Goal: Task Accomplishment & Management: Manage account settings

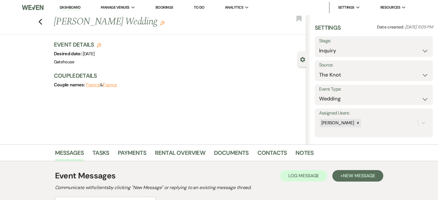
select select "2"
click at [43, 23] on icon "Previous" at bounding box center [40, 21] width 4 height 7
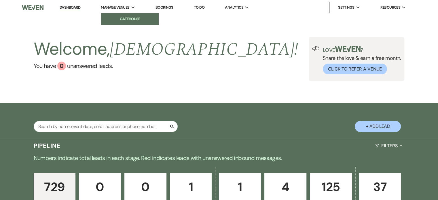
click at [121, 18] on li "Gatehouse" at bounding box center [130, 19] width 52 height 6
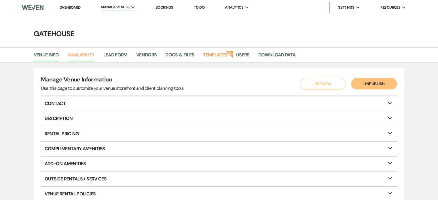
click at [89, 54] on link "Availability" at bounding box center [80, 56] width 27 height 11
select select "2"
select select "2026"
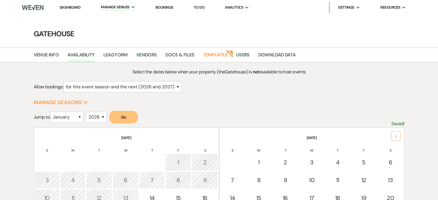
click at [394, 133] on div "Next" at bounding box center [395, 136] width 9 height 9
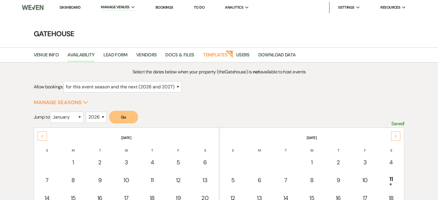
click at [394, 133] on div "Next" at bounding box center [395, 136] width 9 height 9
click at [71, 7] on link "Dashboard" at bounding box center [70, 7] width 21 height 5
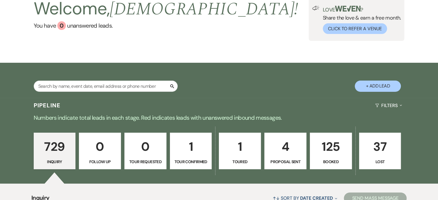
scroll to position [29, 0]
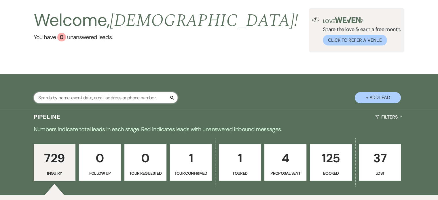
click at [80, 96] on input "text" at bounding box center [106, 97] width 144 height 11
type input "[PERSON_NAME]"
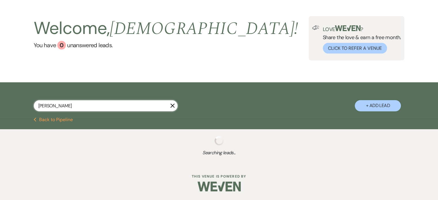
select select "8"
select select "5"
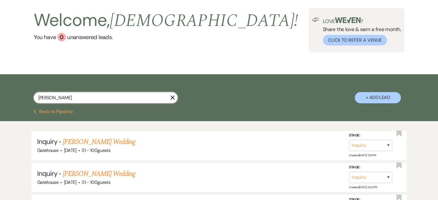
type input "[PERSON_NAME]"
click at [372, 96] on button "+ Add Lead" at bounding box center [378, 97] width 46 height 11
select select "669"
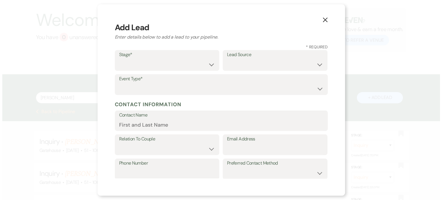
scroll to position [29, 0]
click at [207, 62] on select "Inquiry Follow Up Tour Requested Tour Confirmed Toured Proposal Sent Booked Lost" at bounding box center [167, 64] width 96 height 11
select select "1"
click at [119, 59] on select "Inquiry Follow Up Tour Requested Tour Confirmed Toured Proposal Sent Booked Lost" at bounding box center [167, 64] width 96 height 11
click at [266, 65] on select "Weven Venue Website Instagram Facebook Pinterest Google The Knot Wedding Wire H…" at bounding box center [275, 64] width 96 height 11
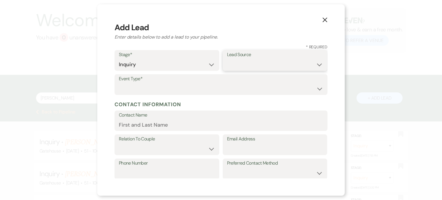
select select "3"
click at [227, 59] on select "Weven Venue Website Instagram Facebook Pinterest Google The Knot Wedding Wire H…" at bounding box center [275, 64] width 96 height 11
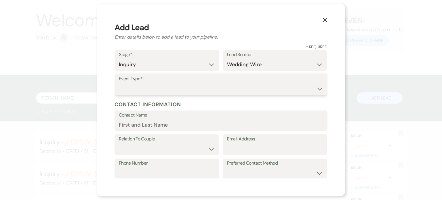
click at [150, 90] on select "Wedding Anniversary Party Baby Shower Bachelorette / Bachelor Party Birthday Pa…" at bounding box center [221, 88] width 204 height 11
select select "1"
click at [119, 83] on select "Wedding Anniversary Party Baby Shower Bachelorette / Bachelor Party Birthday Pa…" at bounding box center [221, 88] width 204 height 11
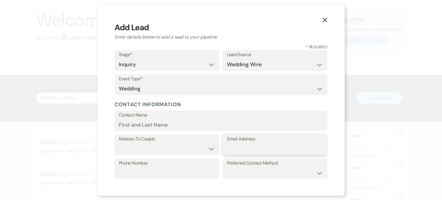
click at [249, 150] on input "Email Address" at bounding box center [275, 148] width 96 height 11
paste input "[EMAIL_ADDRESS][DOMAIN_NAME]"
type input "[EMAIL_ADDRESS][DOMAIN_NAME]"
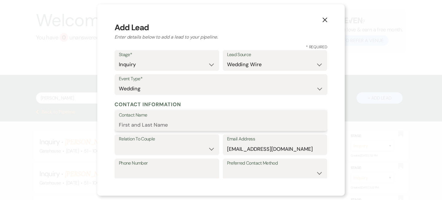
click at [138, 124] on input "Contact Name" at bounding box center [221, 124] width 204 height 11
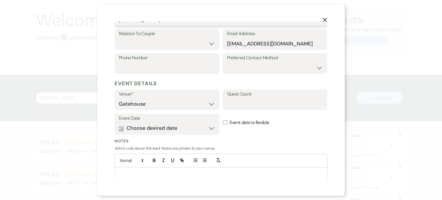
scroll to position [125, 0]
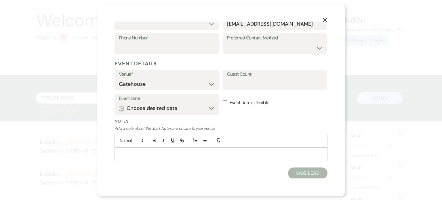
type input "[PERSON_NAME]"
click at [175, 109] on button "Calendar Choose desired date Expand" at bounding box center [167, 109] width 96 height 12
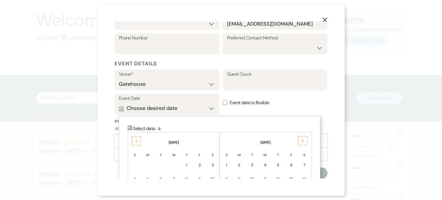
click at [133, 140] on div "Previous" at bounding box center [136, 140] width 9 height 9
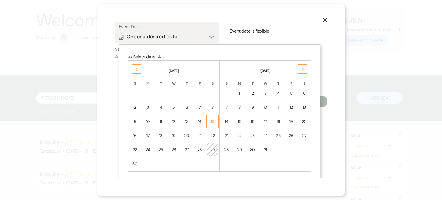
click at [211, 120] on div "15" at bounding box center [212, 122] width 5 height 6
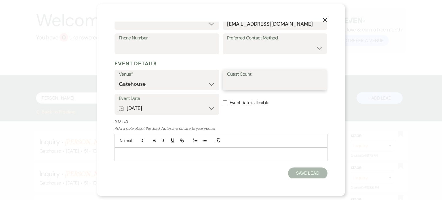
click at [261, 86] on input "Guest Count" at bounding box center [275, 84] width 96 height 11
click at [301, 171] on button "Save Lead" at bounding box center [307, 173] width 39 height 12
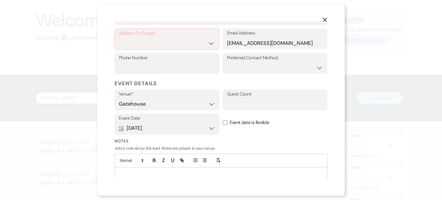
scroll to position [68, 0]
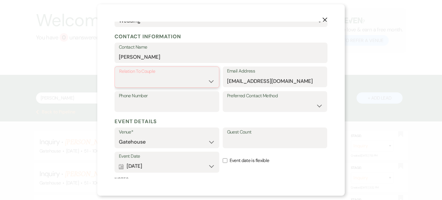
click at [148, 81] on select "Couple Planner Parent of Couple Family Member Friend Other" at bounding box center [167, 81] width 96 height 11
select select "1"
click at [119, 76] on select "Couple Planner Parent of Couple Family Member Friend Other" at bounding box center [167, 81] width 96 height 11
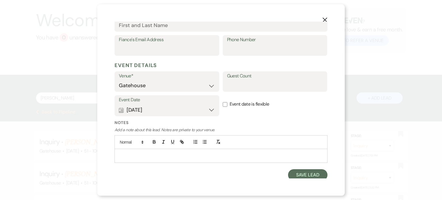
scroll to position [184, 0]
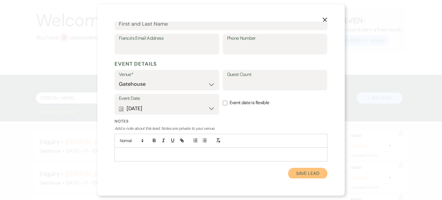
click at [296, 172] on button "Save Lead" at bounding box center [307, 174] width 39 height 12
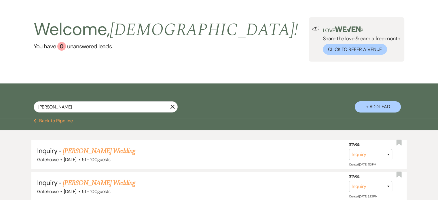
scroll to position [0, 0]
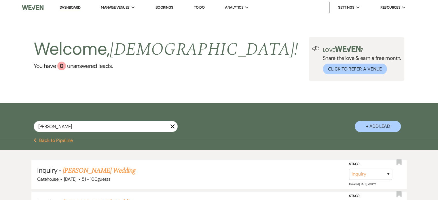
click at [67, 6] on link "Dashboard" at bounding box center [70, 7] width 21 height 5
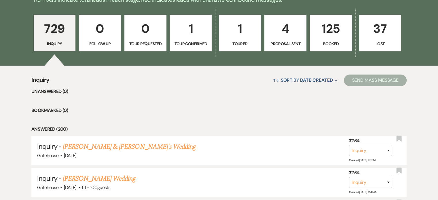
scroll to position [173, 0]
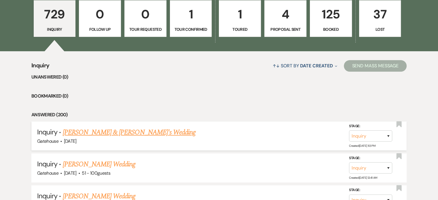
click at [122, 131] on link "[PERSON_NAME] & [PERSON_NAME]'s Wedding" at bounding box center [129, 132] width 133 height 10
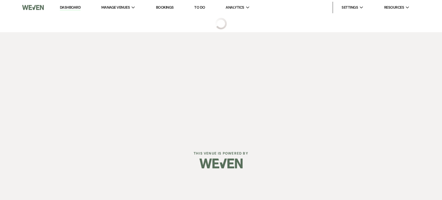
select select "3"
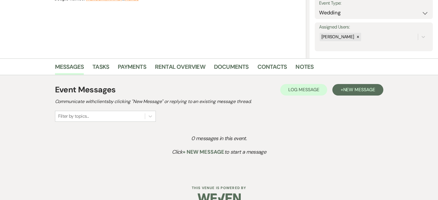
scroll to position [98, 0]
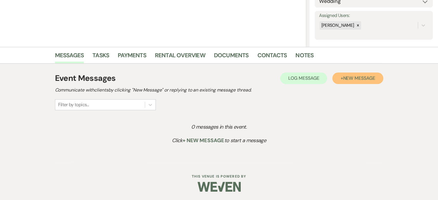
click at [341, 75] on button "+ New Message" at bounding box center [357, 79] width 51 height 12
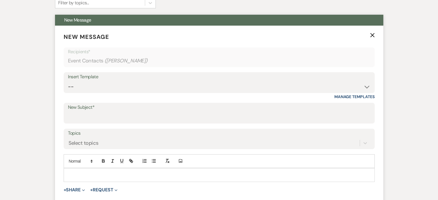
scroll to position [213, 0]
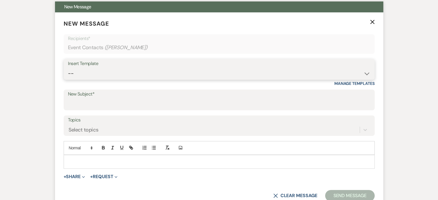
click at [114, 76] on select "-- Tour Request Response Proposal 6-9 Month Check-in Happy 1 Month Anniversary!…" at bounding box center [219, 73] width 302 height 11
select select "2237"
click at [68, 68] on select "-- Tour Request Response Proposal 6-9 Month Check-in Happy 1 Month Anniversary!…" at bounding box center [219, 73] width 302 height 11
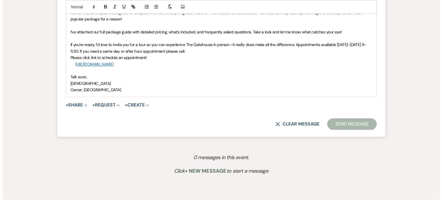
scroll to position [472, 0]
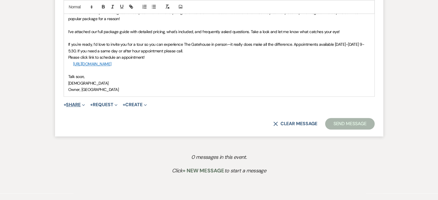
click at [75, 104] on button "+ Share Expand" at bounding box center [75, 104] width 22 height 5
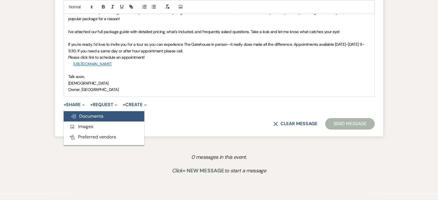
click at [91, 114] on span "Doc Upload Documents" at bounding box center [86, 116] width 33 height 6
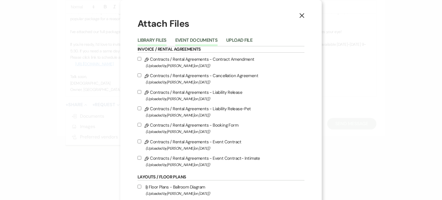
click at [186, 41] on button "Event Documents" at bounding box center [196, 42] width 42 height 8
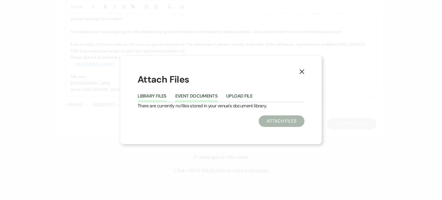
click at [150, 98] on button "Library Files" at bounding box center [152, 98] width 29 height 8
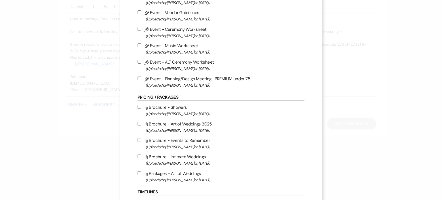
scroll to position [345, 0]
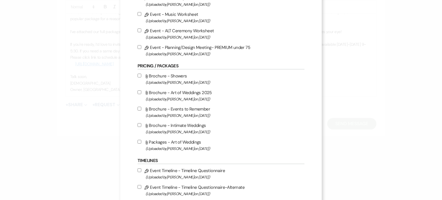
click at [159, 143] on label "Attach File Packages - Art of Weddings (Uploaded by [PERSON_NAME] on [DATE] )" at bounding box center [221, 145] width 167 height 14
click at [141, 143] on input "Attach File Packages - Art of Weddings (Uploaded by [PERSON_NAME] on [DATE] )" at bounding box center [140, 142] width 4 height 4
checkbox input "true"
click at [176, 98] on span "(Uploaded by [PERSON_NAME] on [DATE] )" at bounding box center [225, 99] width 159 height 7
click at [141, 94] on input "Attach File Brochure - Art of Weddings 2025 (Uploaded by [PERSON_NAME] on [DATE…" at bounding box center [140, 92] width 4 height 4
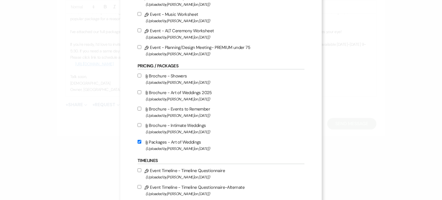
checkbox input "true"
click at [172, 148] on span "(Uploaded by [PERSON_NAME] on [DATE] )" at bounding box center [225, 148] width 159 height 7
click at [141, 144] on input "Attach File Packages - Art of Weddings (Uploaded by [PERSON_NAME] on [DATE] )" at bounding box center [140, 142] width 4 height 4
checkbox input "false"
click at [167, 130] on label "Attach File Brochure - Intimate Weddings (Uploaded by [PERSON_NAME] on [DATE] )" at bounding box center [221, 129] width 167 height 14
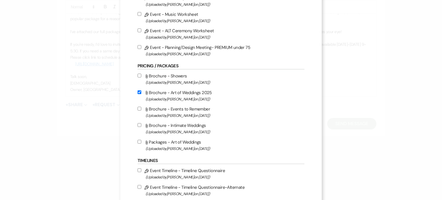
click at [141, 127] on input "Attach File Brochure - Intimate Weddings (Uploaded by [PERSON_NAME] on [DATE] )" at bounding box center [140, 125] width 4 height 4
checkbox input "true"
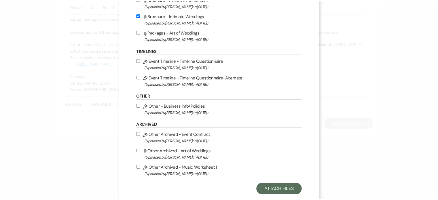
scroll to position [470, 0]
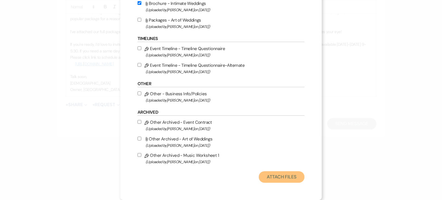
click at [283, 177] on button "Attach Files" at bounding box center [282, 177] width 46 height 12
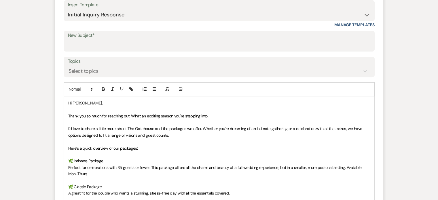
scroll to position [270, 0]
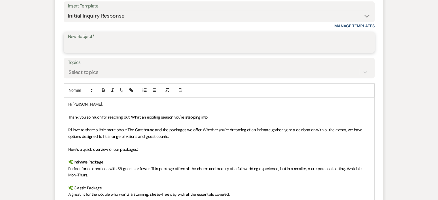
click at [77, 46] on input "New Subject*" at bounding box center [219, 46] width 302 height 11
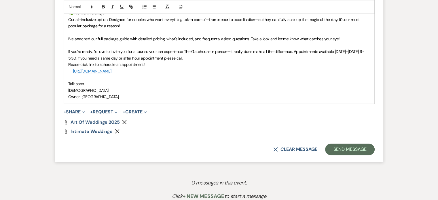
scroll to position [472, 0]
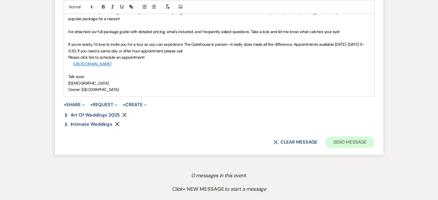
type input "Let's Plan Something Wonderful at The Gatehouse"
click at [329, 140] on button "Send Message" at bounding box center [349, 142] width 49 height 12
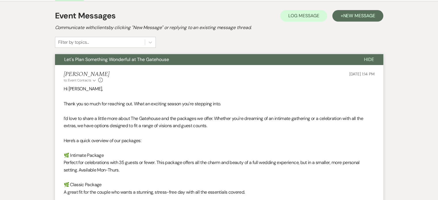
scroll to position [0, 0]
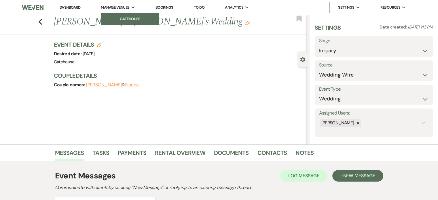
click at [129, 19] on li "Gatehouse" at bounding box center [130, 19] width 52 height 6
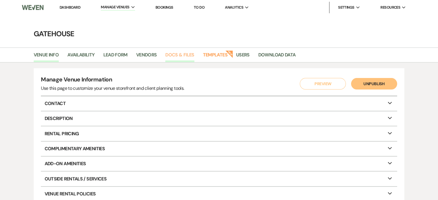
click at [183, 53] on link "Docs & Files" at bounding box center [179, 56] width 29 height 11
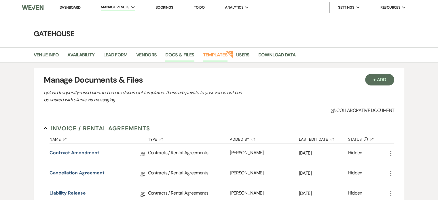
click at [215, 55] on link "Templates" at bounding box center [215, 56] width 24 height 11
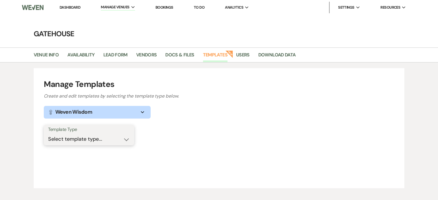
click at [120, 137] on select "Select template type... Task List Message Templates Payment Plan Inventory Item…" at bounding box center [89, 139] width 82 height 11
select select "Message Templates"
click at [48, 134] on select "Select template type... Task List Message Templates Payment Plan Inventory Item…" at bounding box center [89, 139] width 82 height 11
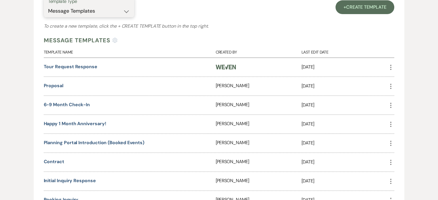
scroll to position [173, 0]
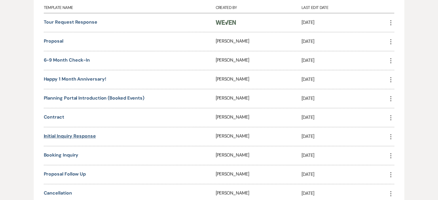
click at [77, 136] on link "Initial Inquiry Response" at bounding box center [70, 136] width 52 height 6
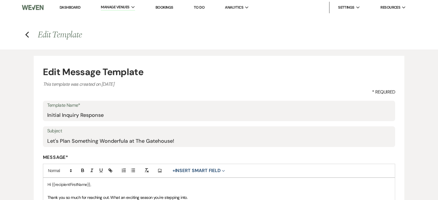
click at [124, 140] on input "Let's Plan Something Wonderfula at The Gatehouse!" at bounding box center [219, 140] width 344 height 11
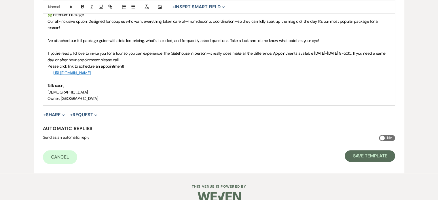
scroll to position [270, 0]
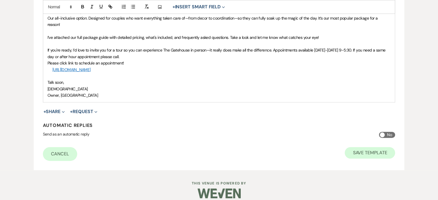
type input "Let's Plan Something Wonderful at The Gatehouse!"
click at [363, 147] on button "Save Template" at bounding box center [369, 153] width 50 height 12
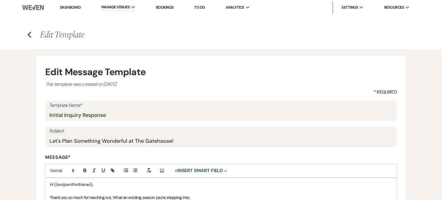
select select "Message Templates"
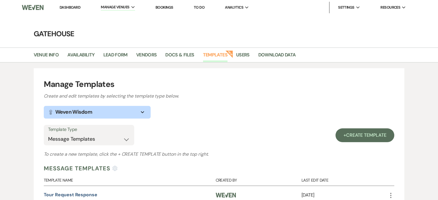
click at [74, 5] on link "Dashboard" at bounding box center [70, 7] width 21 height 5
